Goal: Task Accomplishment & Management: Manage account settings

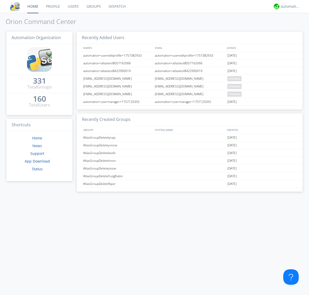
click at [93, 6] on link "Groups" at bounding box center [94, 6] width 22 height 13
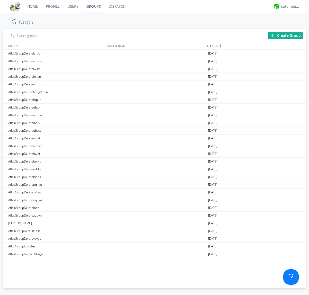
click at [286, 35] on div "Create Group" at bounding box center [285, 36] width 35 height 8
click at [93, 6] on link "Groups" at bounding box center [93, 6] width 22 height 13
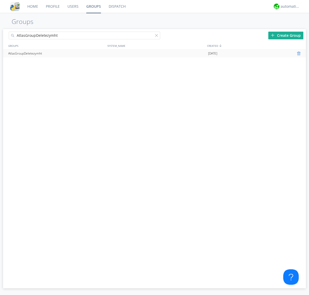
type input "AtlasGroupDeletezymht"
click at [299, 54] on div at bounding box center [299, 53] width 5 height 4
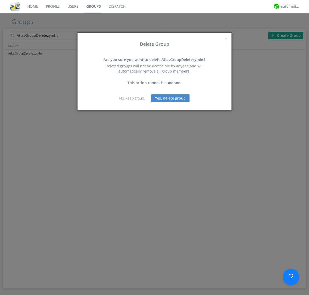
click at [170, 98] on button "Yes, delete group" at bounding box center [170, 98] width 38 height 8
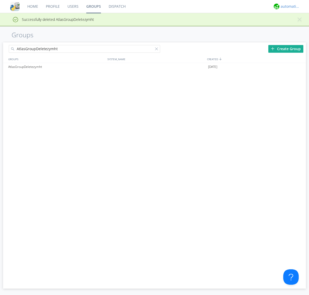
click at [289, 6] on div "automation+atlas" at bounding box center [289, 6] width 19 height 5
click at [293, 27] on div "Log Out" at bounding box center [292, 27] width 27 height 9
